Goal: Task Accomplishment & Management: Use online tool/utility

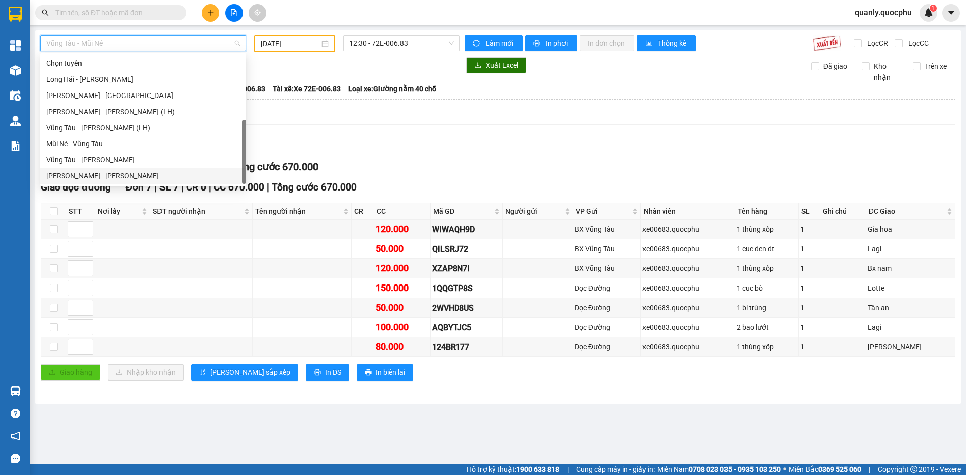
scroll to position [16, 0]
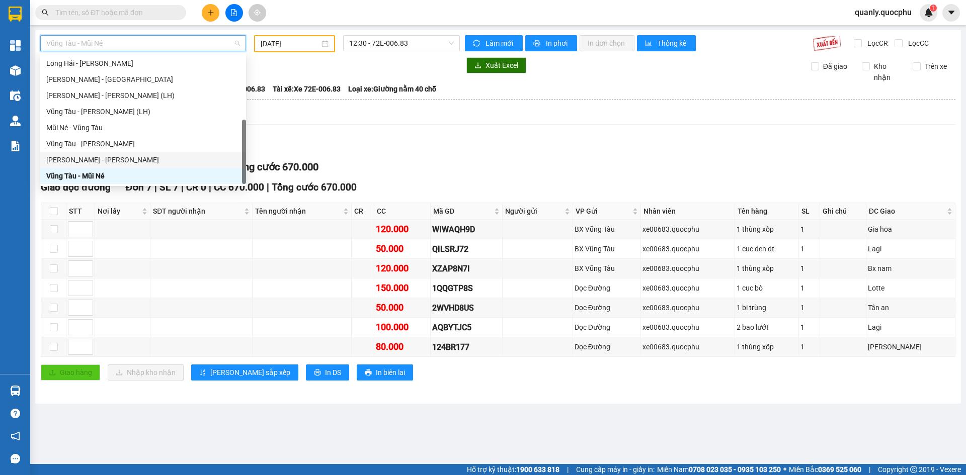
click at [89, 162] on div "[PERSON_NAME] - [PERSON_NAME]" at bounding box center [143, 159] width 194 height 11
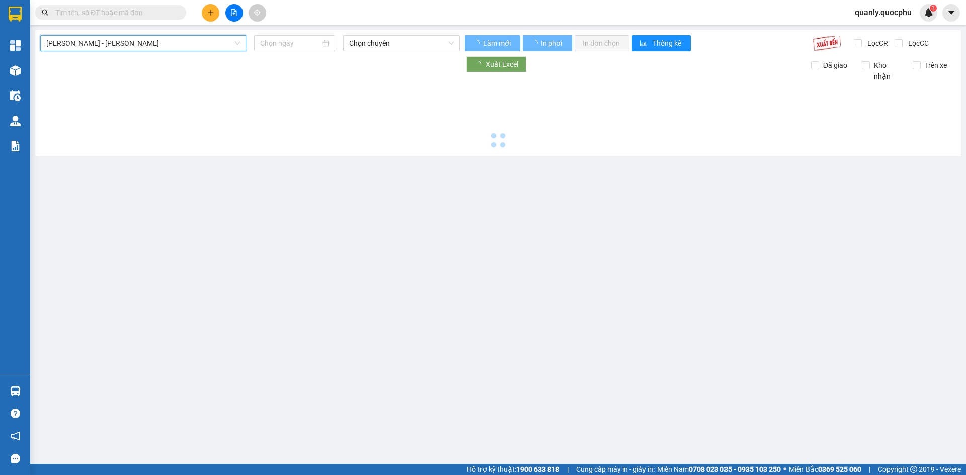
type input "[DATE]"
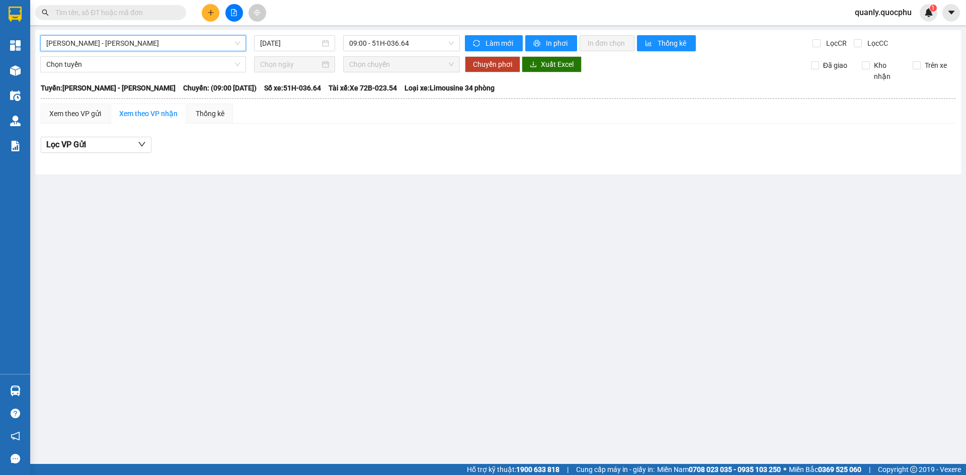
click at [151, 48] on span "[PERSON_NAME] - [PERSON_NAME]" at bounding box center [143, 43] width 194 height 15
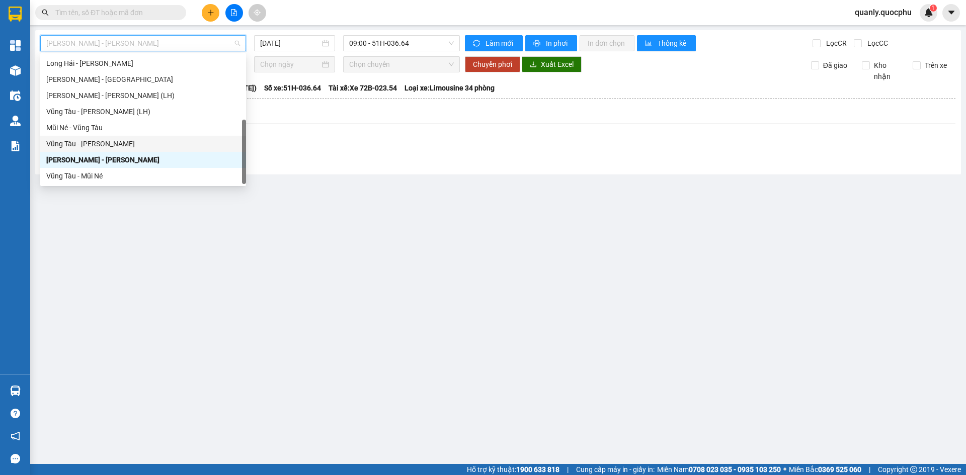
click at [115, 144] on div "Vũng Tàu - [PERSON_NAME]" at bounding box center [143, 143] width 194 height 11
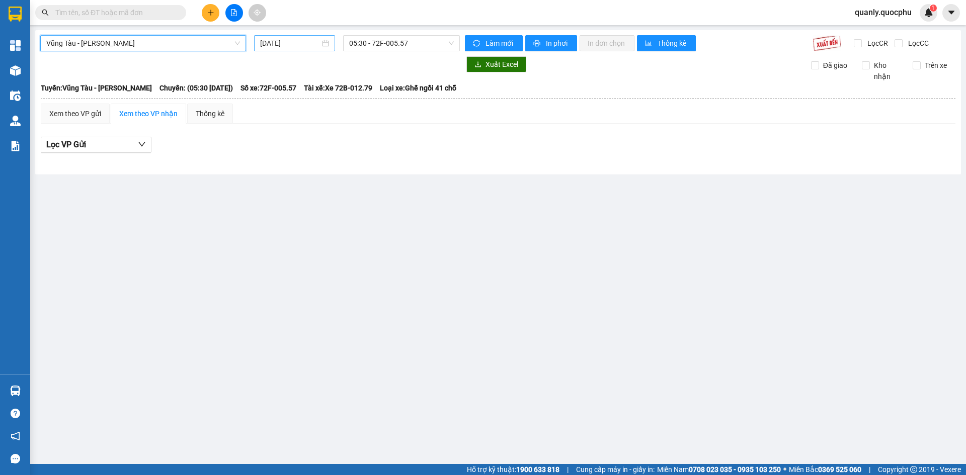
click at [312, 38] on input "[DATE]" at bounding box center [290, 43] width 60 height 11
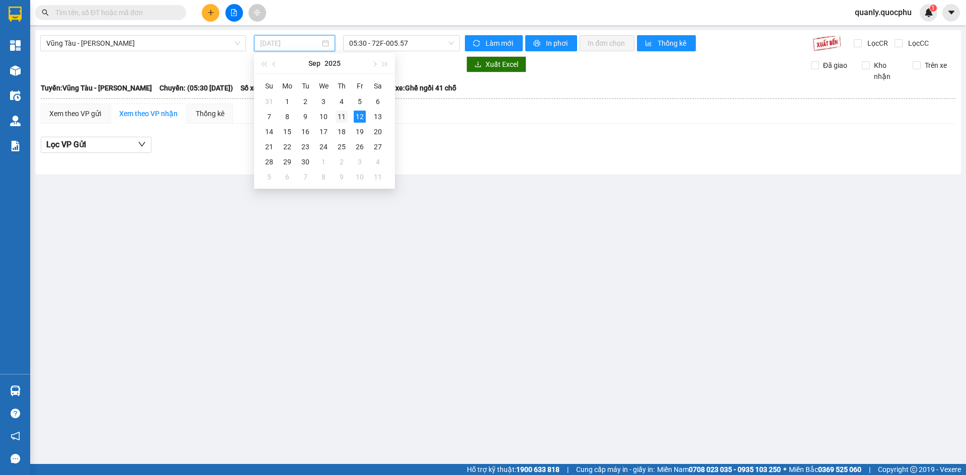
click at [343, 115] on div "11" at bounding box center [342, 117] width 12 height 12
type input "[DATE]"
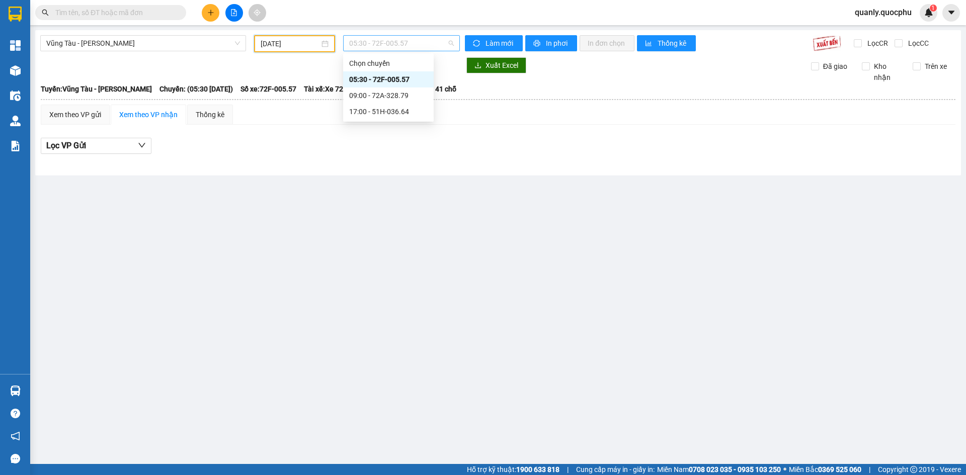
click at [419, 45] on span "05:30 - 72F-005.57" at bounding box center [401, 43] width 105 height 15
click at [409, 93] on div "09:00 - 72A-328.79" at bounding box center [388, 95] width 78 height 11
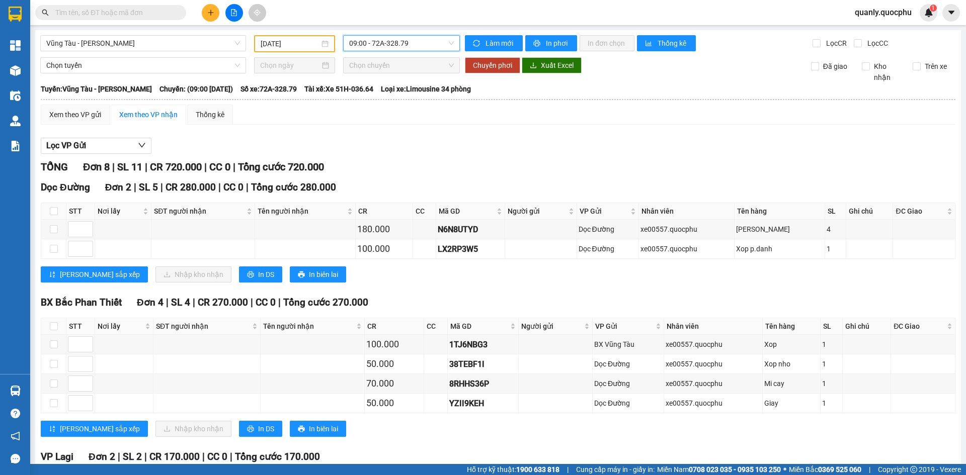
click at [429, 51] on div "09:00 - 72A-328.79" at bounding box center [401, 43] width 117 height 16
click at [396, 112] on div "17:00 - 51H-036.64" at bounding box center [386, 111] width 78 height 11
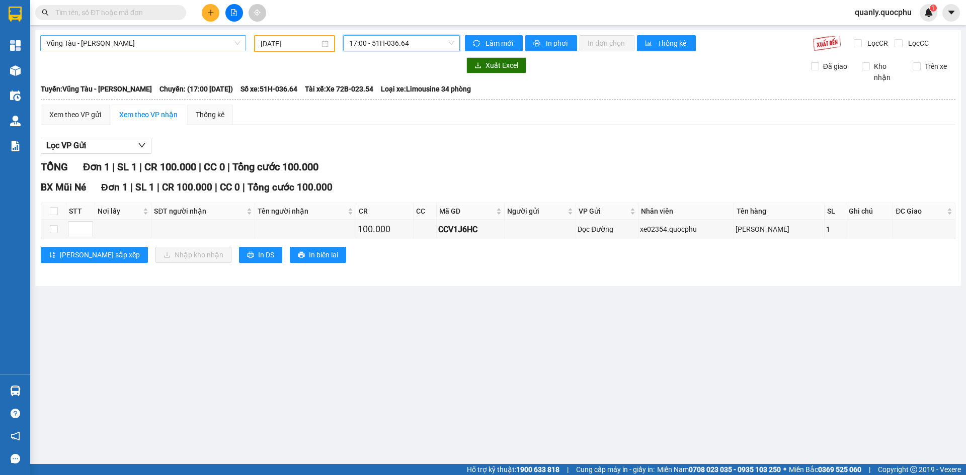
click at [172, 41] on span "Vũng Tàu - [PERSON_NAME]" at bounding box center [143, 43] width 194 height 15
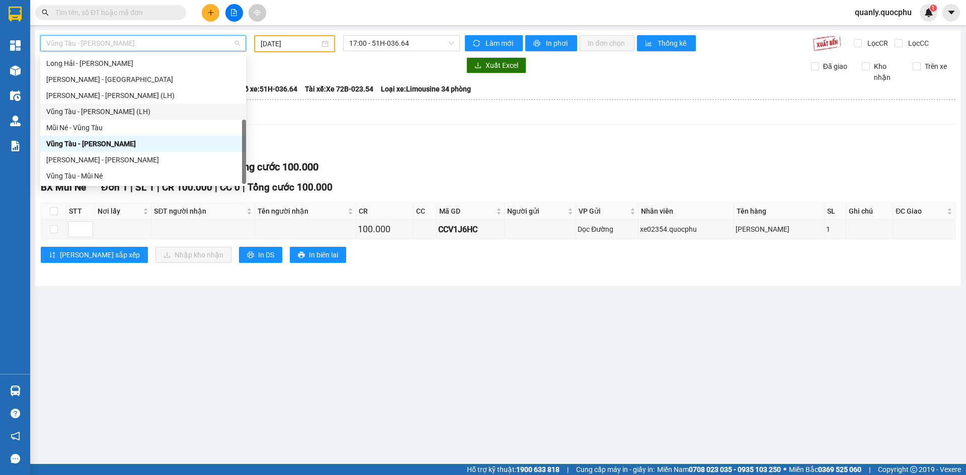
click at [118, 114] on div "Vũng Tàu - [PERSON_NAME] (LH)" at bounding box center [143, 111] width 194 height 11
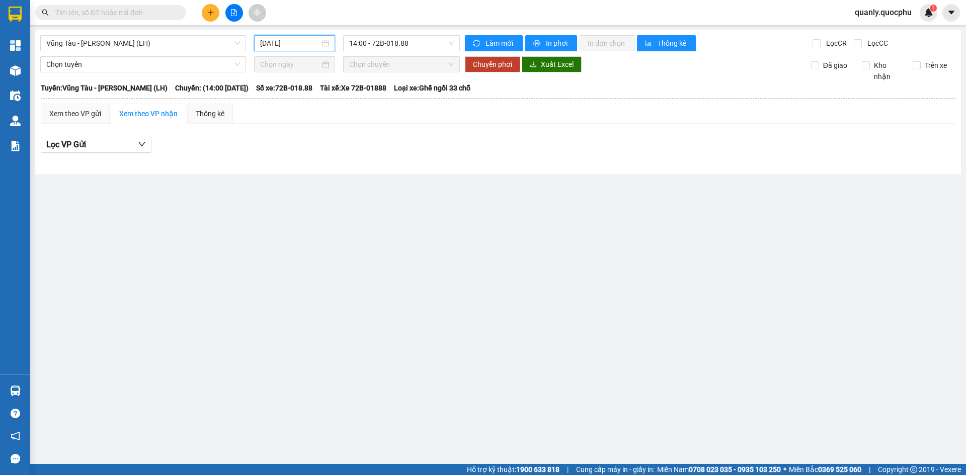
click at [310, 46] on input "[DATE]" at bounding box center [290, 43] width 60 height 11
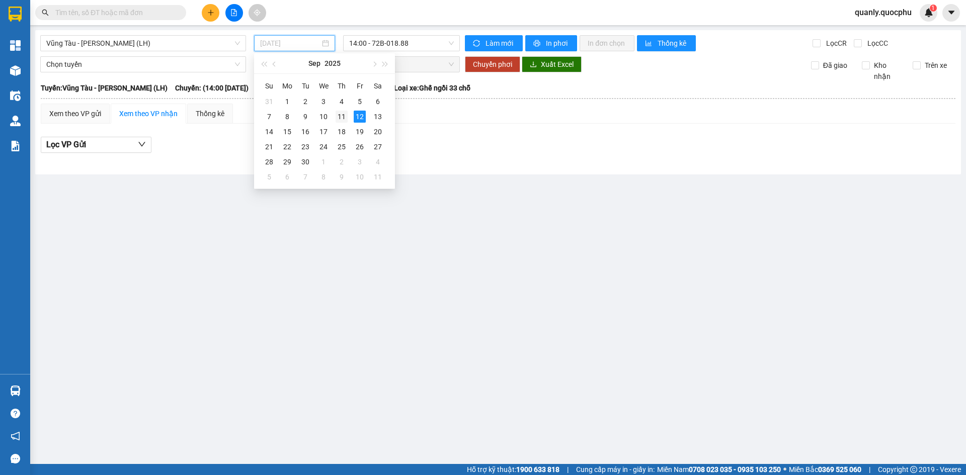
click at [337, 119] on div "11" at bounding box center [342, 117] width 12 height 12
type input "[DATE]"
